Goal: Complete application form

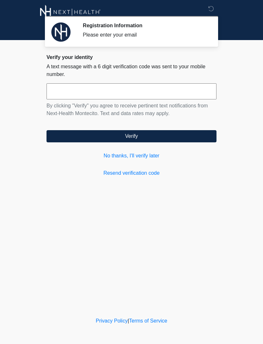
click at [167, 91] on input "text" at bounding box center [131, 91] width 170 height 16
type input "******"
click at [184, 139] on button "Verify" at bounding box center [131, 136] width 170 height 12
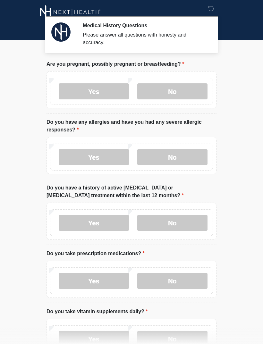
click at [194, 92] on label "No" at bounding box center [172, 91] width 70 height 16
click at [181, 160] on label "No" at bounding box center [172, 157] width 70 height 16
click at [176, 225] on label "No" at bounding box center [172, 223] width 70 height 16
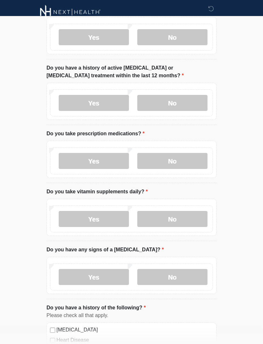
scroll to position [122, 0]
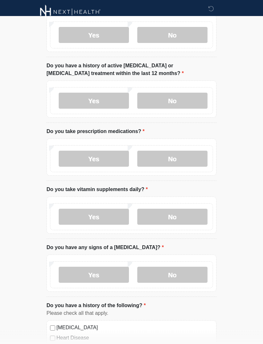
click at [96, 161] on label "Yes" at bounding box center [94, 159] width 70 height 16
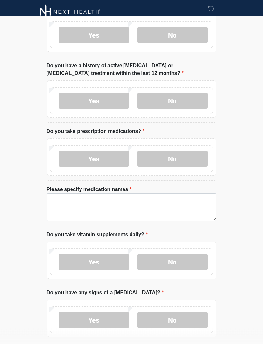
scroll to position [122, 0]
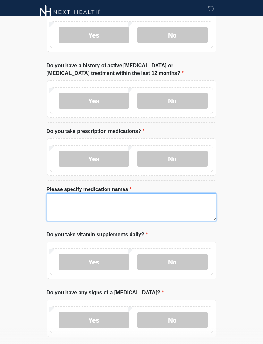
click at [163, 205] on textarea "Please specify medication names" at bounding box center [131, 207] width 170 height 28
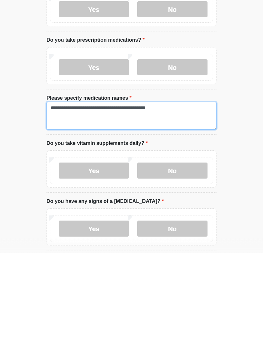
type textarea "**********"
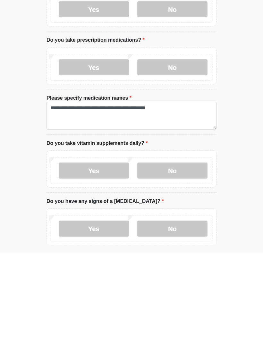
click at [100, 254] on label "Yes" at bounding box center [94, 262] width 70 height 16
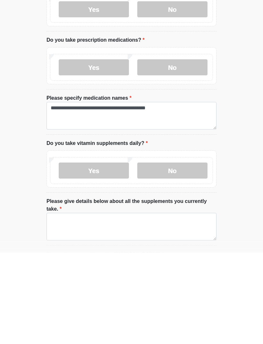
scroll to position [214, 0]
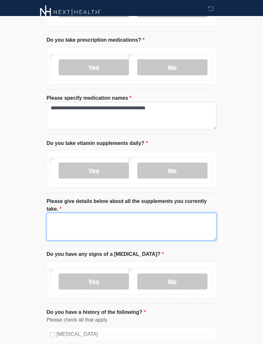
click at [178, 224] on textarea "Please give details below about all the supplements you currently take." at bounding box center [131, 227] width 170 height 28
click at [122, 219] on textarea "**********" at bounding box center [131, 227] width 170 height 28
click at [190, 220] on textarea "**********" at bounding box center [131, 227] width 170 height 28
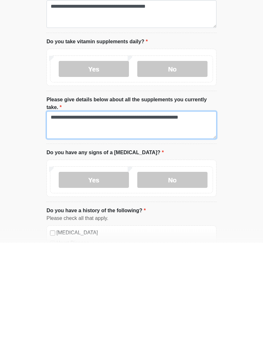
type textarea "**********"
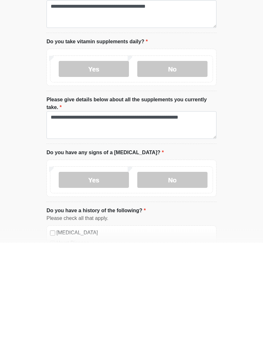
click at [184, 274] on label "No" at bounding box center [172, 282] width 70 height 16
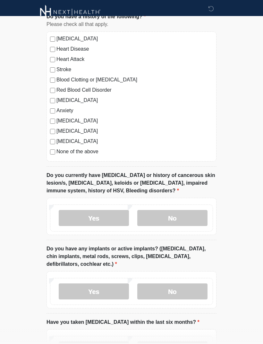
scroll to position [510, 0]
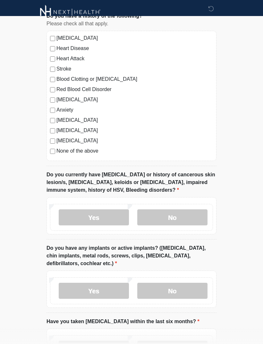
click at [181, 216] on label "No" at bounding box center [172, 217] width 70 height 16
click at [103, 289] on label "Yes" at bounding box center [94, 291] width 70 height 16
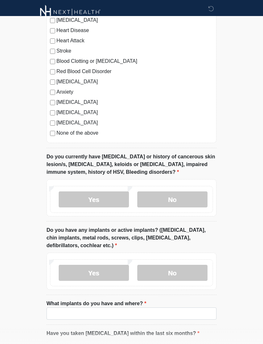
scroll to position [596, 0]
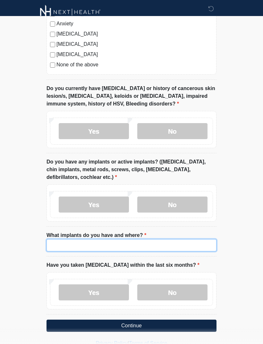
click at [132, 244] on input "What implants do you have and where?" at bounding box center [131, 245] width 170 height 12
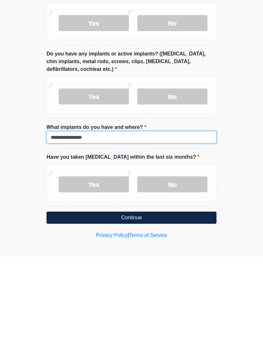
type input "**********"
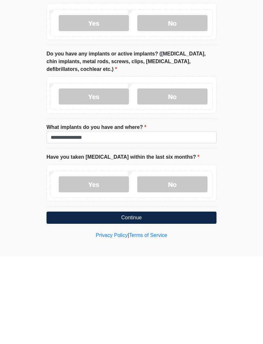
click at [185, 264] on label "No" at bounding box center [172, 272] width 70 height 16
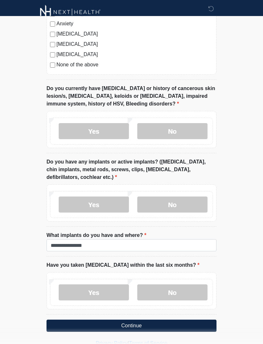
click at [163, 324] on button "Continue" at bounding box center [131, 326] width 170 height 12
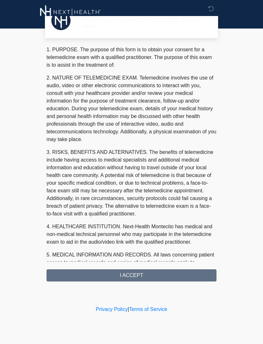
scroll to position [0, 0]
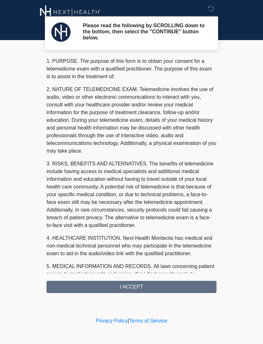
click at [170, 289] on div "1. PURPOSE. The purpose of this form is to obtain your consent for a telemedici…" at bounding box center [131, 175] width 170 height 236
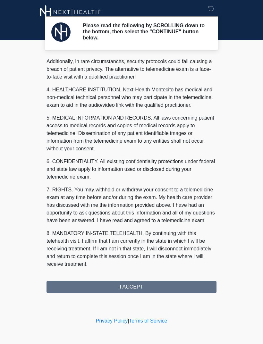
scroll to position [156, 0]
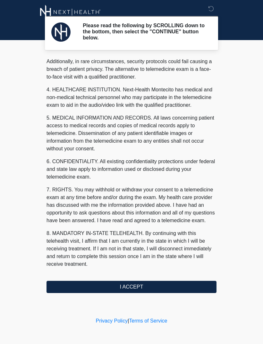
click at [141, 289] on button "I ACCEPT" at bounding box center [131, 287] width 170 height 12
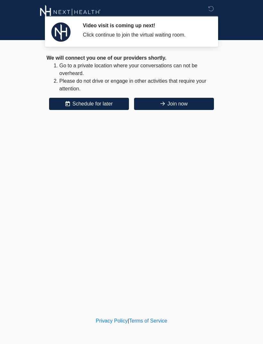
click at [185, 100] on button "Join now" at bounding box center [174, 104] width 80 height 12
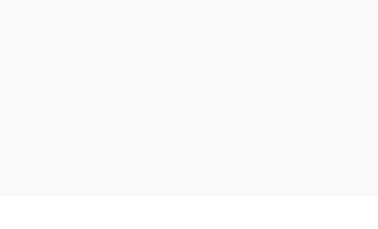
scroll to position [2, 0]
